Goal: Task Accomplishment & Management: Manage account settings

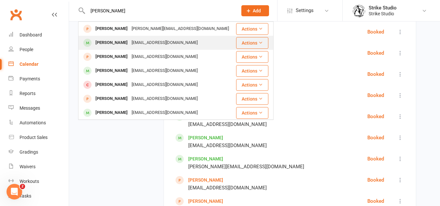
type input "alex hold"
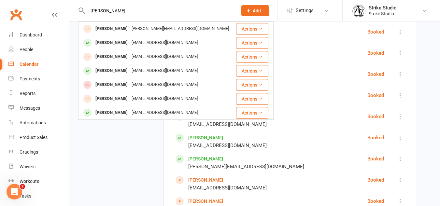
click at [165, 44] on div "clover2261@gmail.com" at bounding box center [165, 42] width 70 height 9
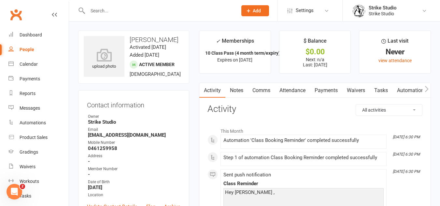
click at [360, 88] on link "Waivers" at bounding box center [355, 90] width 27 height 15
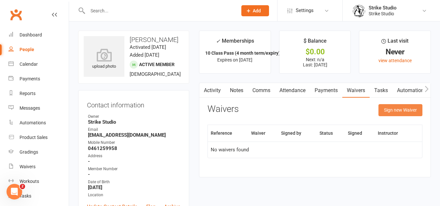
click at [399, 107] on button "Sign new Waiver" at bounding box center [400, 110] width 44 height 12
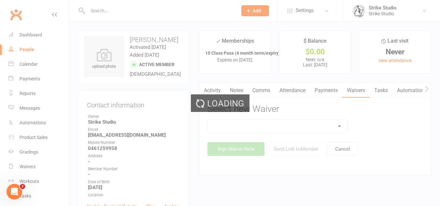
click at [305, 125] on div "Loading" at bounding box center [220, 103] width 440 height 206
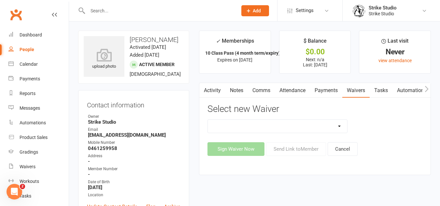
click at [338, 128] on select "Competitors Release & Liability Of Waiver (under 18) Kick Start - Competitors W…" at bounding box center [277, 126] width 139 height 13
click at [300, 136] on div "Competitors Release & Liability Of Waiver (under 18) Kick Start - Competitors W…" at bounding box center [314, 138] width 215 height 36
click at [313, 118] on div "Select new Waiver Competitors Release & Liability Of Waiver (under 18) Kick Sta…" at bounding box center [314, 130] width 215 height 52
click at [313, 125] on select "Competitors Release & Liability Of Waiver (under 18) Kick Start - Competitors W…" at bounding box center [277, 126] width 139 height 13
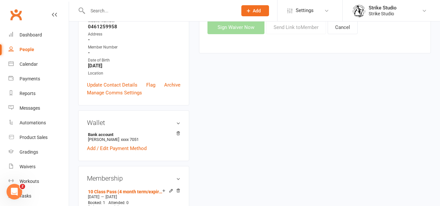
scroll to position [130, 0]
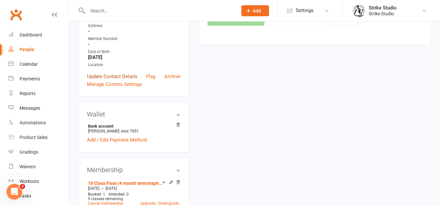
click at [130, 80] on link "Update Contact Details" at bounding box center [112, 77] width 50 height 8
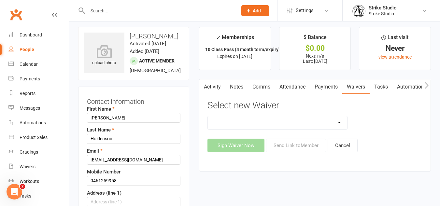
scroll to position [0, 0]
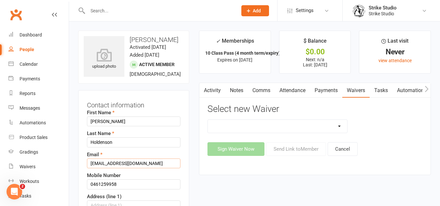
click at [115, 168] on input "clover2261@gmail.com" at bounding box center [133, 164] width 93 height 10
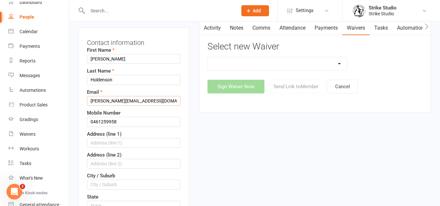
scroll to position [65, 0]
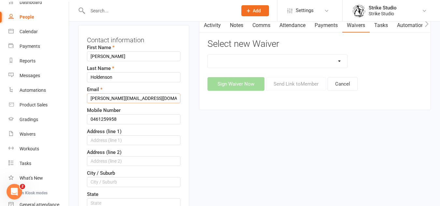
type input "alex.holdenson@gmail.com"
drag, startPoint x: 123, startPoint y: 130, endPoint x: 1, endPoint y: 114, distance: 123.1
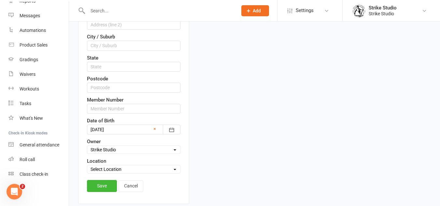
scroll to position [228, 0]
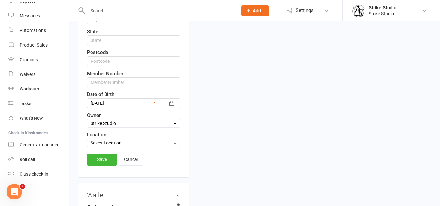
type input "0457823021"
click at [102, 165] on link "Save" at bounding box center [102, 160] width 30 height 12
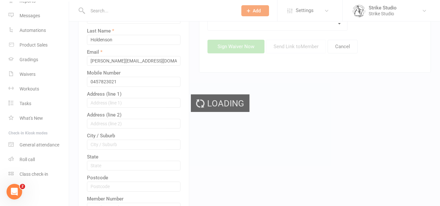
scroll to position [65, 0]
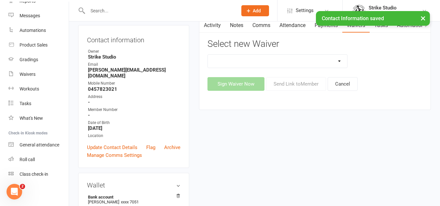
drag, startPoint x: 297, startPoint y: 57, endPoint x: 297, endPoint y: 67, distance: 10.4
click at [297, 57] on select "Competitors Release & Liability Of Waiver (under 18) Kick Start - Competitors W…" at bounding box center [277, 61] width 139 height 13
select select "5722"
click at [208, 55] on select "Competitors Release & Liability Of Waiver (under 18) Kick Start - Competitors W…" at bounding box center [277, 61] width 139 height 13
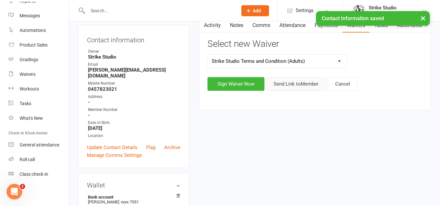
click at [305, 81] on button "Send Link to Member" at bounding box center [296, 84] width 60 height 14
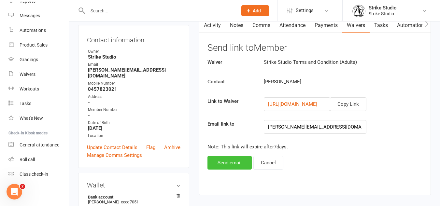
click at [233, 167] on button "Send email" at bounding box center [229, 163] width 44 height 14
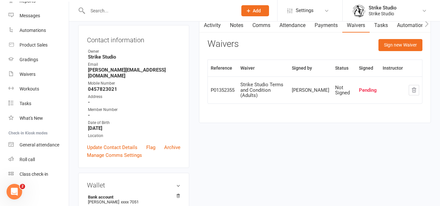
click at [212, 27] on link "Activity" at bounding box center [212, 25] width 26 height 15
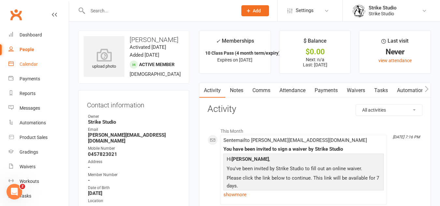
click at [294, 91] on link "Attendance" at bounding box center [292, 90] width 35 height 15
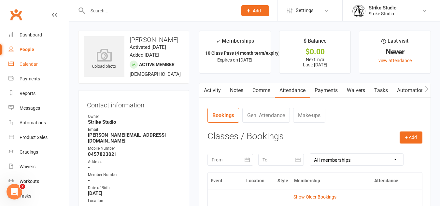
click at [211, 91] on link "Activity" at bounding box center [212, 90] width 26 height 15
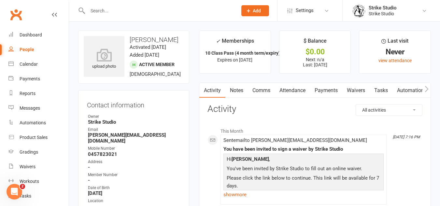
click at [191, 17] on div at bounding box center [155, 10] width 155 height 21
click at [191, 9] on input "text" at bounding box center [159, 10] width 147 height 9
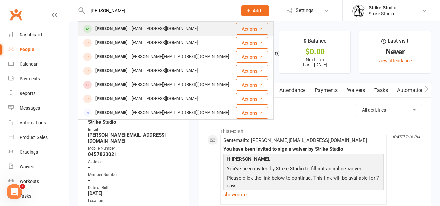
type input "kyle"
click at [197, 29] on div "Kyle Hopman KyleHopman@gmail.com" at bounding box center [157, 28] width 156 height 13
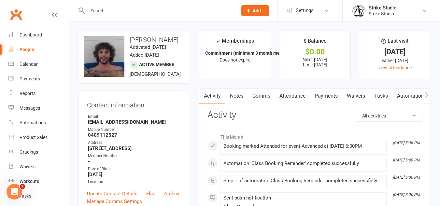
click at [115, 125] on strong "KyleHopman@gmail.com" at bounding box center [134, 122] width 92 height 6
copy render-form-field "KyleHopman@gmail.com"
click at [110, 155] on ul "Owner Email KyleHopman@gmail.com Mobile Number 0409112527 Address 40 Hall St Ap…" at bounding box center [133, 150] width 93 height 72
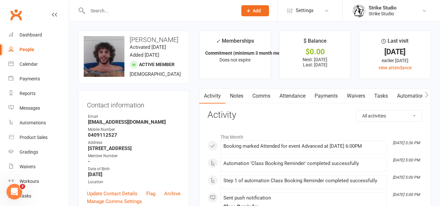
click at [111, 138] on strong "0409112527" at bounding box center [134, 135] width 92 height 6
copy strong "0409112527"
click at [129, 120] on div "Email" at bounding box center [134, 117] width 92 height 6
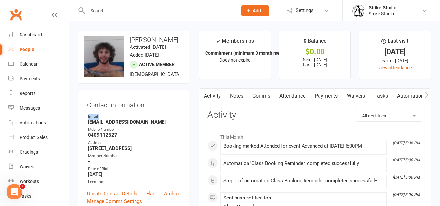
click at [129, 120] on div "Email" at bounding box center [134, 117] width 92 height 6
click at [129, 125] on strong "KyleHopman@gmail.com" at bounding box center [134, 122] width 92 height 6
copy render-form-field "KyleHopman@gmail.com"
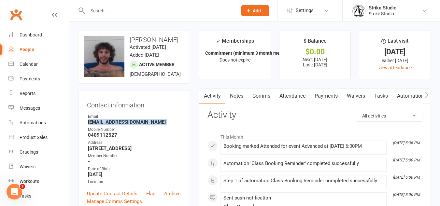
copy render-form-field "KyleHopman@gmail.com"
click at [104, 138] on strong "0409112527" at bounding box center [134, 135] width 92 height 6
copy render-form-field "0409112527"
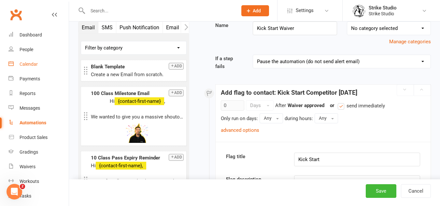
scroll to position [130, 0]
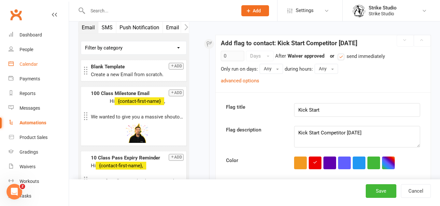
click at [17, 66] on link "Calendar" at bounding box center [38, 64] width 60 height 15
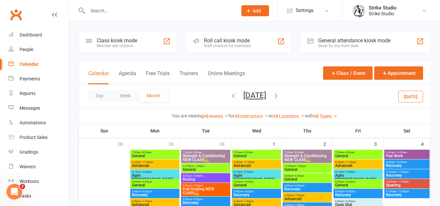
click at [230, 96] on icon "button" at bounding box center [233, 95] width 7 height 7
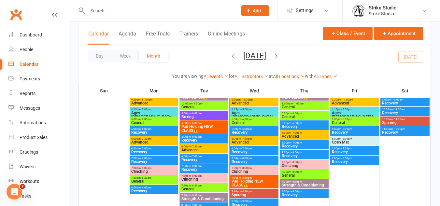
scroll to position [358, 0]
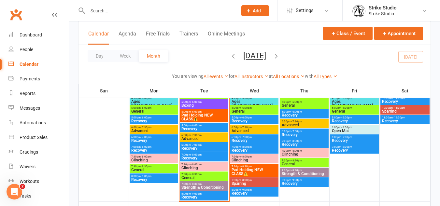
click at [203, 175] on span "7:30pm - 8:30pm" at bounding box center [204, 174] width 46 height 3
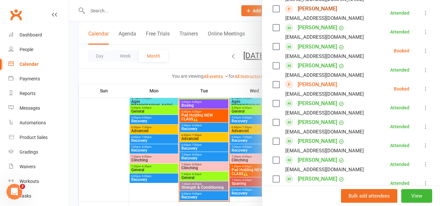
scroll to position [411, 0]
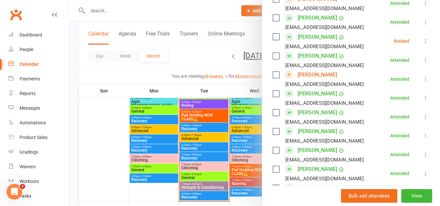
click at [166, 12] on div at bounding box center [254, 103] width 371 height 206
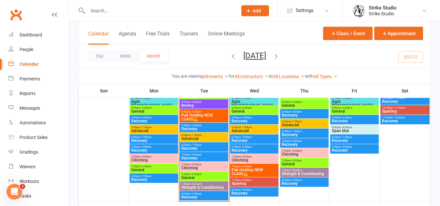
click at [166, 12] on input "text" at bounding box center [159, 10] width 147 height 9
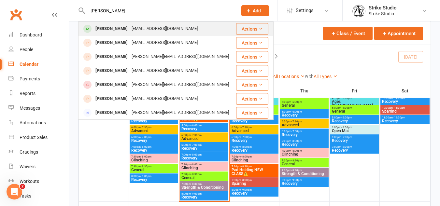
type input "kyle"
click at [152, 26] on div "KyleHopman@gmail.com" at bounding box center [165, 28] width 70 height 9
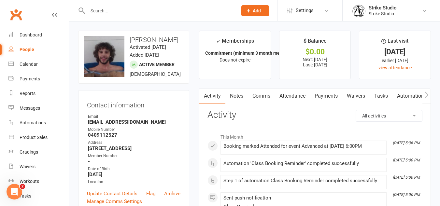
click at [136, 9] on input "text" at bounding box center [159, 10] width 147 height 9
paste input "Caleb Gunasekera"
type input "Caleb Gunasekera"
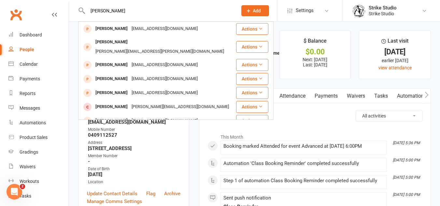
click at [306, 98] on link "Attendance" at bounding box center [292, 96] width 35 height 15
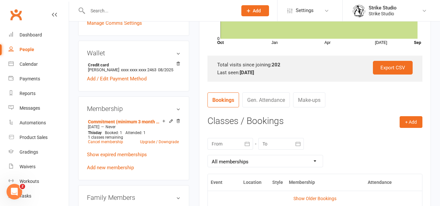
scroll to position [195, 0]
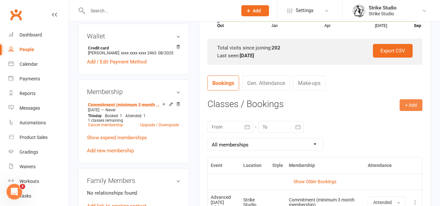
click at [418, 100] on button "+ Add" at bounding box center [411, 105] width 23 height 12
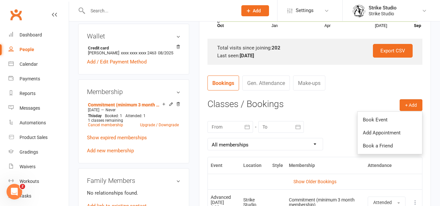
click at [371, 121] on link "Book Event" at bounding box center [390, 119] width 64 height 13
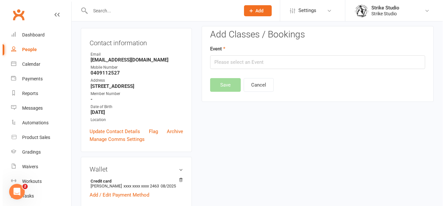
scroll to position [56, 0]
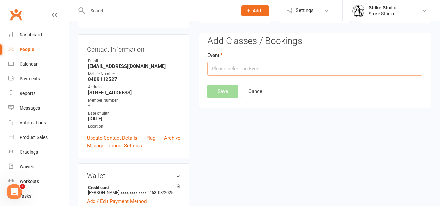
click at [323, 72] on input "text" at bounding box center [314, 69] width 215 height 14
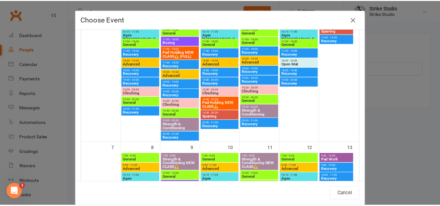
scroll to position [122, 0]
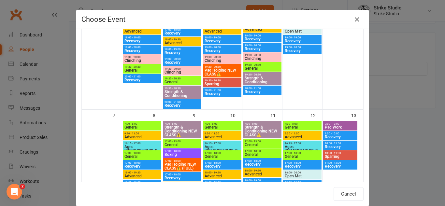
click at [427, 86] on div "Choose Event Day Week Month September 2025 September 2025 Sun Mon Tue Wed Thu F…" at bounding box center [222, 103] width 445 height 206
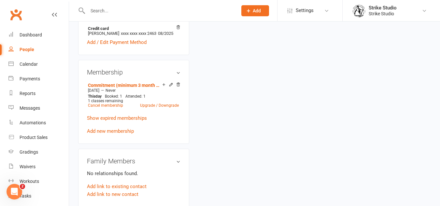
scroll to position [251, 0]
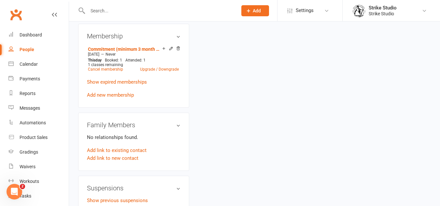
click at [116, 98] on link "Add new membership" at bounding box center [110, 95] width 47 height 6
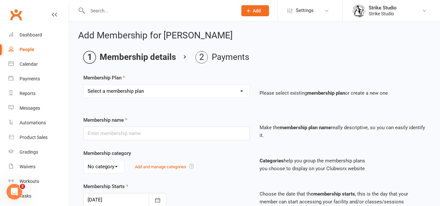
click at [168, 86] on select "Select a membership plan Create new Membership Plan Staff Prepaid (12 month mem…" at bounding box center [167, 91] width 166 height 13
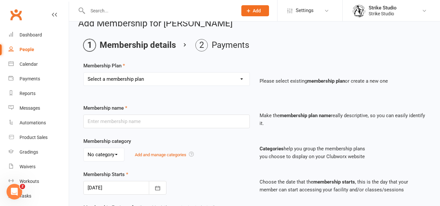
scroll to position [33, 0]
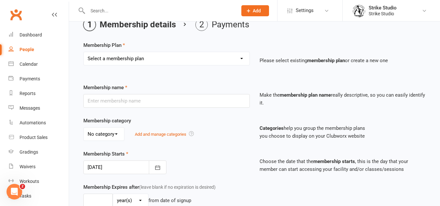
drag, startPoint x: 199, startPoint y: 84, endPoint x: 213, endPoint y: 78, distance: 15.2
click at [200, 84] on div "Membership name" at bounding box center [166, 96] width 176 height 24
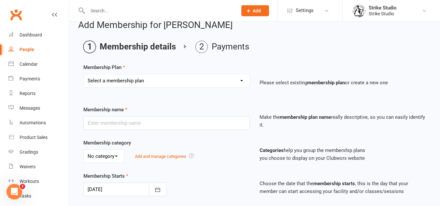
scroll to position [0, 0]
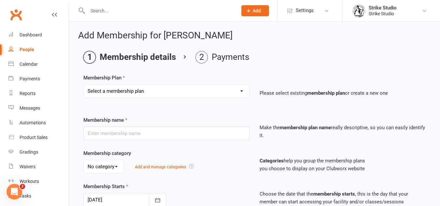
click at [165, 91] on select "Select a membership plan Create new Membership Plan Staff Prepaid (12 month mem…" at bounding box center [167, 91] width 166 height 13
click at [317, 12] on link "Settings" at bounding box center [309, 10] width 45 height 15
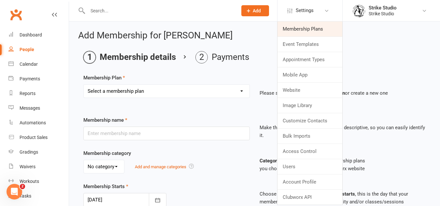
click at [315, 25] on link "Membership Plans" at bounding box center [309, 28] width 65 height 15
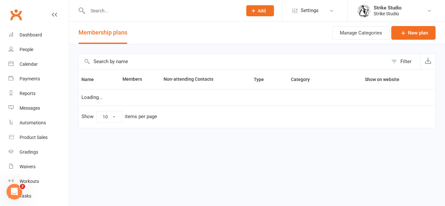
select select "100"
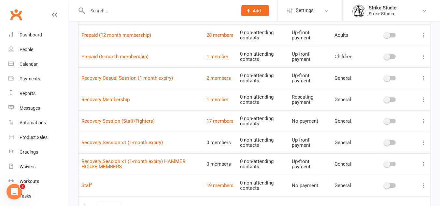
scroll to position [228, 0]
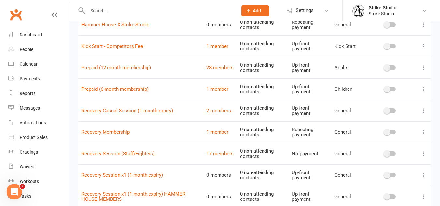
click at [425, 133] on icon at bounding box center [423, 132] width 7 height 7
click at [150, 145] on td "Recovery Session (Staff/Fighters)" at bounding box center [140, 153] width 125 height 21
click at [130, 9] on input "text" at bounding box center [159, 10] width 147 height 9
type input "k"
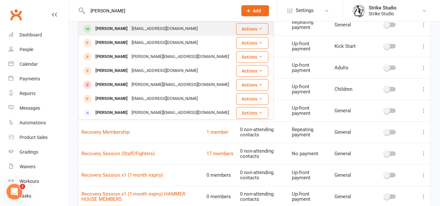
type input "kyle"
click at [163, 27] on div "KyleHopman@gmail.com" at bounding box center [165, 28] width 70 height 9
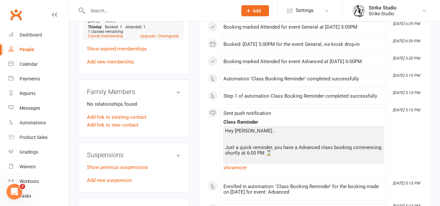
scroll to position [293, 0]
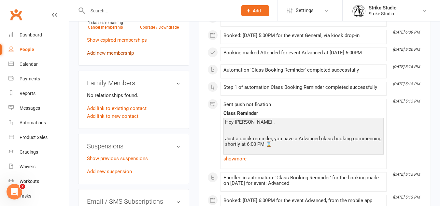
click at [123, 56] on link "Add new membership" at bounding box center [110, 53] width 47 height 6
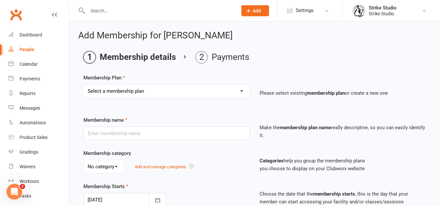
click at [168, 87] on select "Select a membership plan Create new Membership Plan Staff Prepaid (12 month mem…" at bounding box center [167, 91] width 166 height 13
drag, startPoint x: 292, startPoint y: 58, endPoint x: 291, endPoint y: 61, distance: 3.5
click at [292, 60] on ol "Membership details Payments" at bounding box center [254, 57] width 342 height 12
click at [176, 97] on select "Select a membership plan Create new Membership Plan Staff Prepaid (12 month mem…" at bounding box center [167, 91] width 166 height 13
click at [266, 51] on ol "Membership details Payments" at bounding box center [254, 57] width 342 height 12
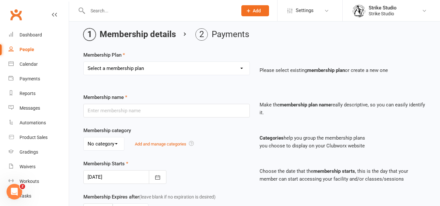
scroll to position [33, 0]
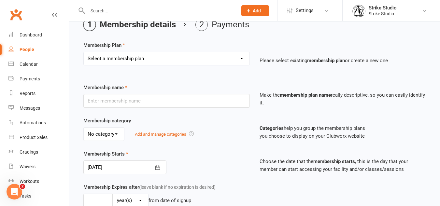
click at [160, 61] on select "Select a membership plan Create new Membership Plan Staff Prepaid (12 month mem…" at bounding box center [167, 58] width 166 height 13
click at [405, 37] on main "Membership details Payments Membership Plan Select a membership plan Create new…" at bounding box center [254, 185] width 353 height 333
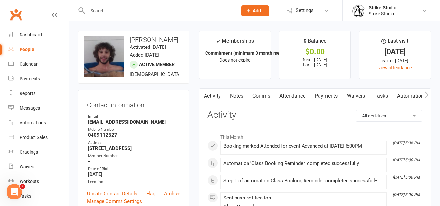
click at [296, 100] on link "Attendance" at bounding box center [292, 96] width 35 height 15
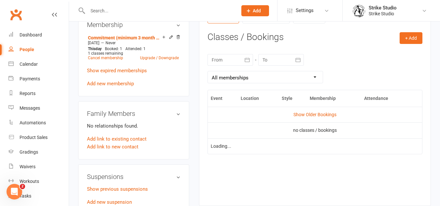
scroll to position [228, 0]
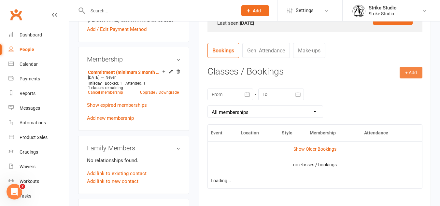
click at [412, 75] on button "+ Add" at bounding box center [411, 73] width 23 height 12
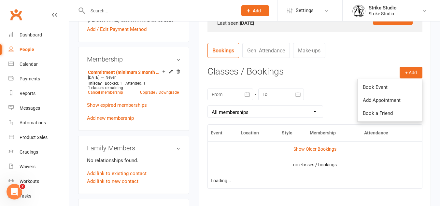
click at [370, 89] on link "Book Event" at bounding box center [390, 87] width 64 height 13
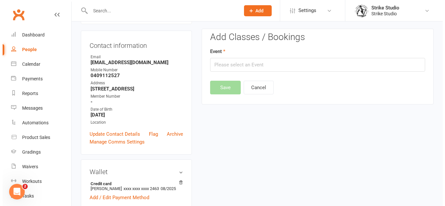
scroll to position [56, 0]
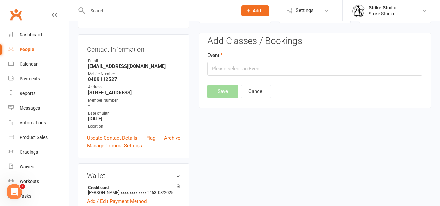
click at [286, 60] on div "Event" at bounding box center [314, 63] width 215 height 24
click at [287, 68] on input "text" at bounding box center [314, 69] width 215 height 14
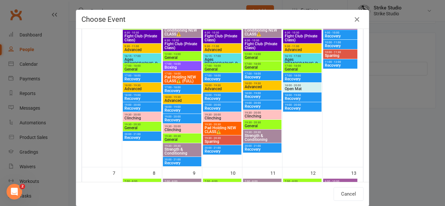
scroll to position [0, 0]
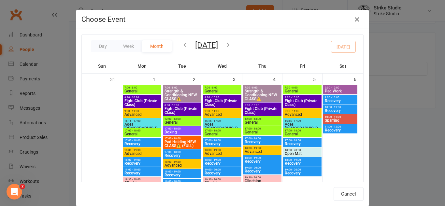
click at [232, 45] on icon "button" at bounding box center [227, 44] width 7 height 7
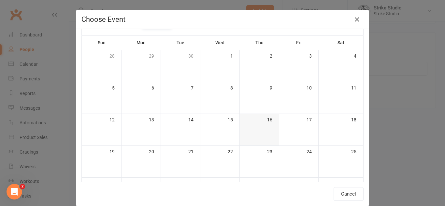
scroll to position [33, 0]
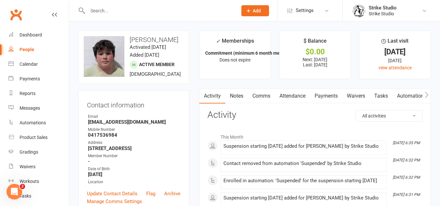
scroll to position [60, 0]
